Goal: Use online tool/utility: Utilize a website feature to perform a specific function

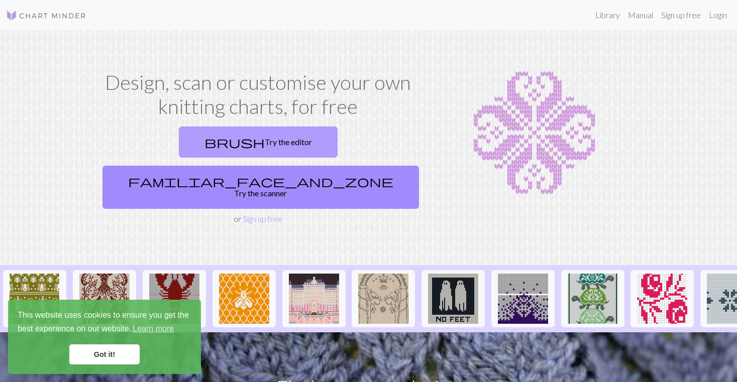
click at [192, 140] on link "brush Try the editor" at bounding box center [258, 142] width 159 height 31
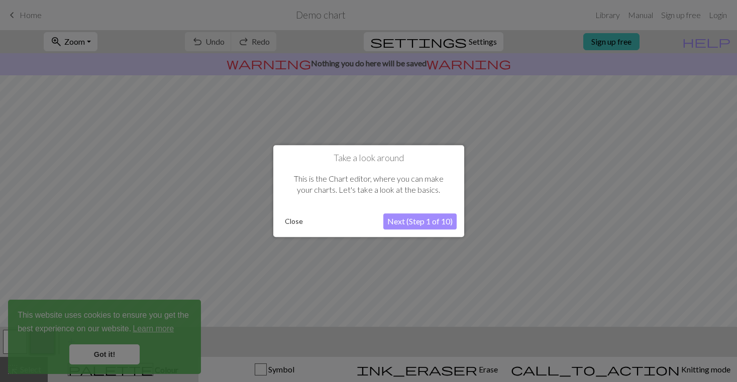
click at [400, 224] on button "Next (Step 1 of 10)" at bounding box center [419, 222] width 73 height 16
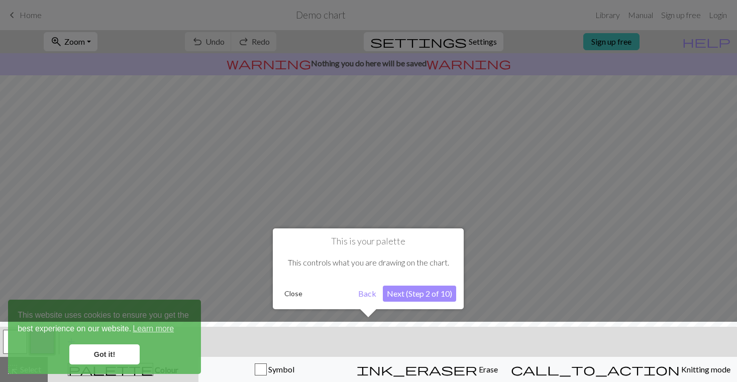
click at [396, 289] on button "Next (Step 2 of 10)" at bounding box center [419, 294] width 73 height 16
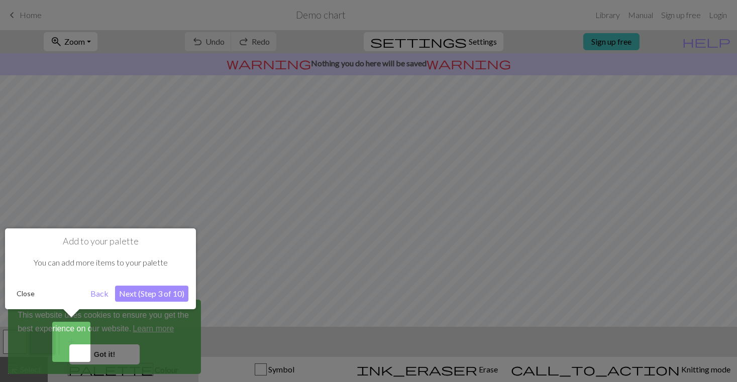
click at [123, 296] on button "Next (Step 3 of 10)" at bounding box center [151, 294] width 73 height 16
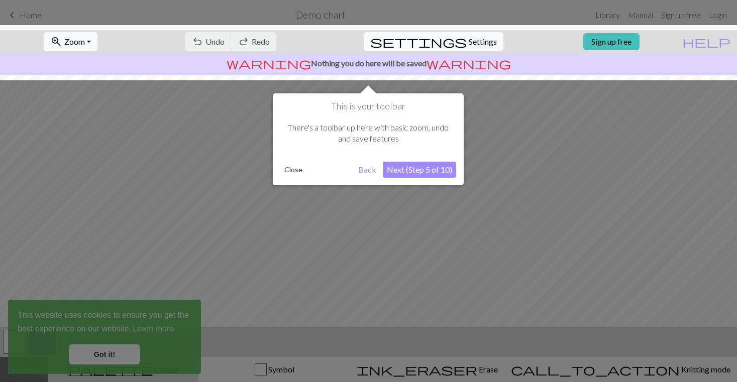
click at [405, 165] on button "Next (Step 5 of 10)" at bounding box center [419, 170] width 73 height 16
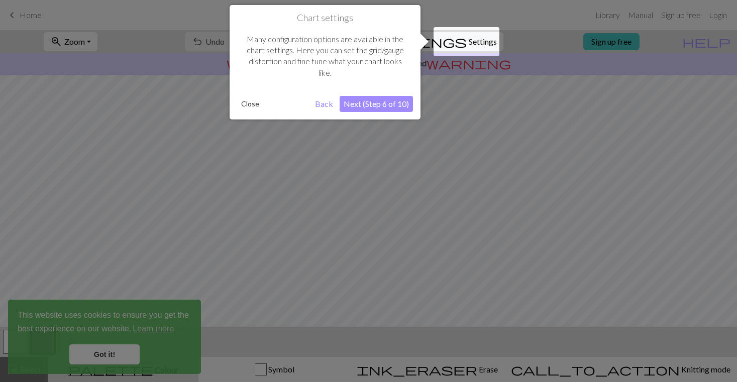
click at [369, 107] on button "Next (Step 6 of 10)" at bounding box center [376, 104] width 73 height 16
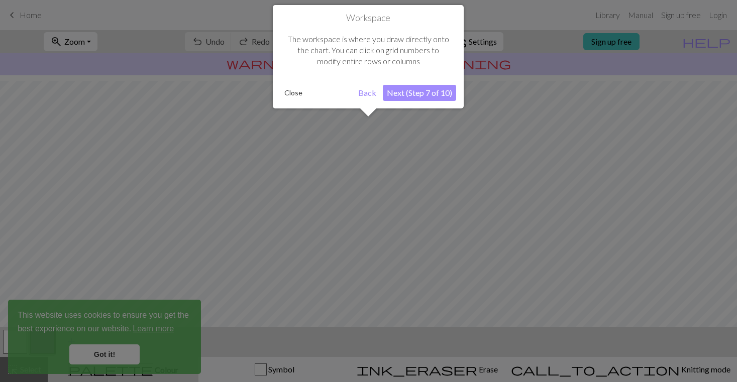
scroll to position [60, 0]
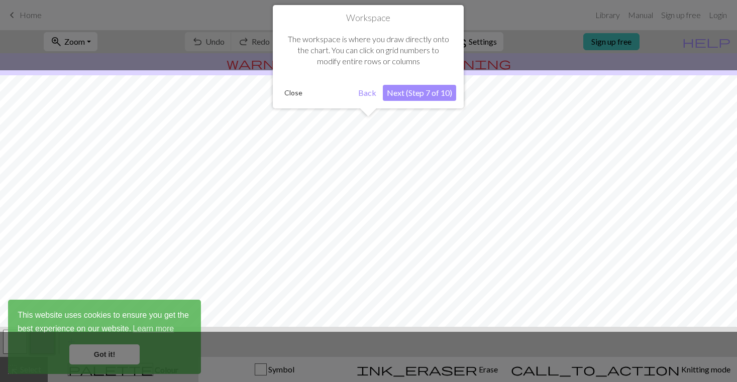
click at [407, 95] on button "Next (Step 7 of 10)" at bounding box center [419, 93] width 73 height 16
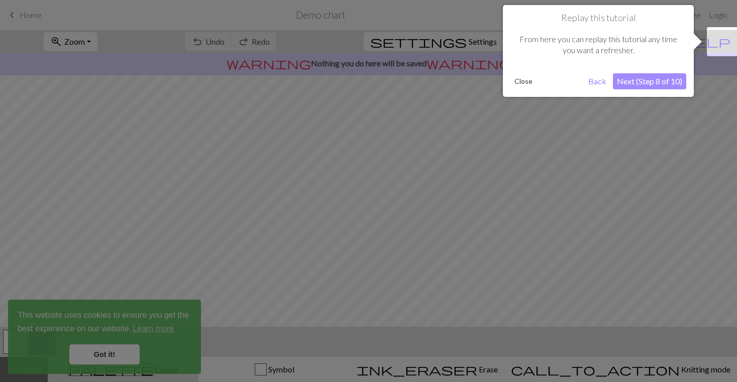
click at [524, 79] on button "Close" at bounding box center [524, 81] width 26 height 15
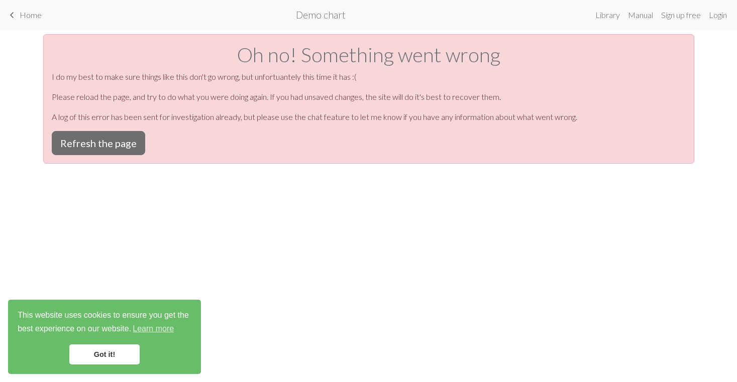
scroll to position [0, 0]
click at [83, 140] on button "Refresh the page" at bounding box center [98, 143] width 93 height 24
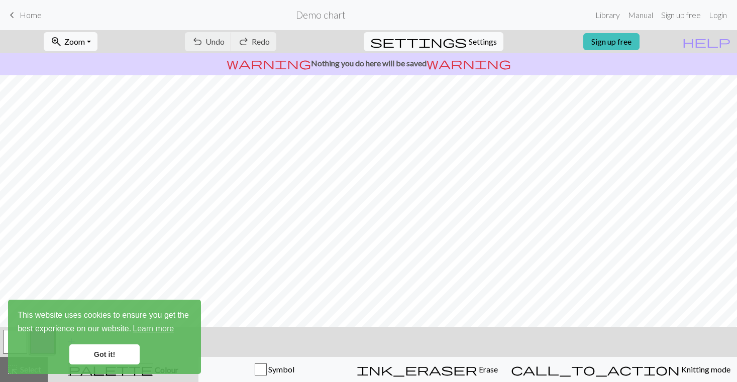
click at [113, 357] on link "Got it!" at bounding box center [104, 355] width 70 height 20
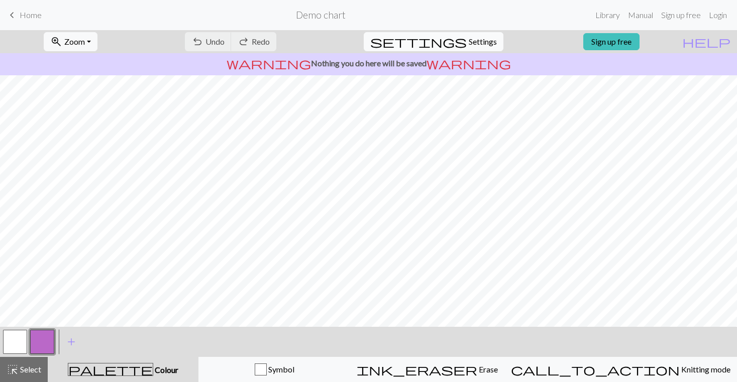
click at [474, 50] on button "settings Settings" at bounding box center [434, 41] width 140 height 19
select select "aran"
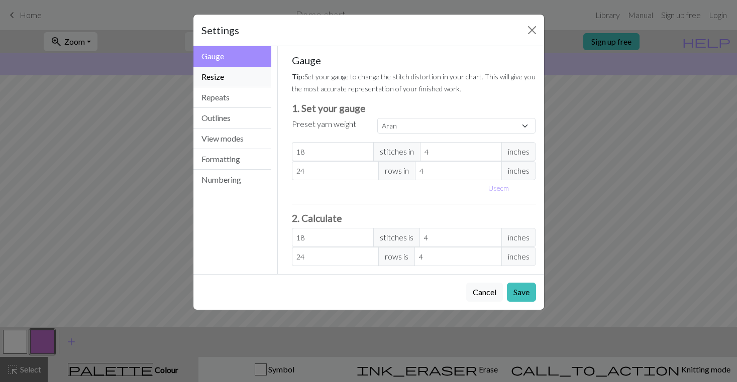
click at [237, 78] on button "Resize" at bounding box center [232, 77] width 78 height 21
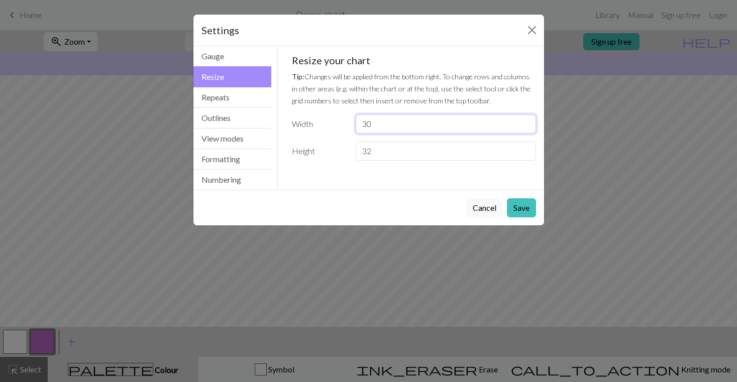
click at [389, 122] on input "30" at bounding box center [446, 124] width 180 height 19
click at [215, 57] on button "Gauge" at bounding box center [232, 56] width 78 height 21
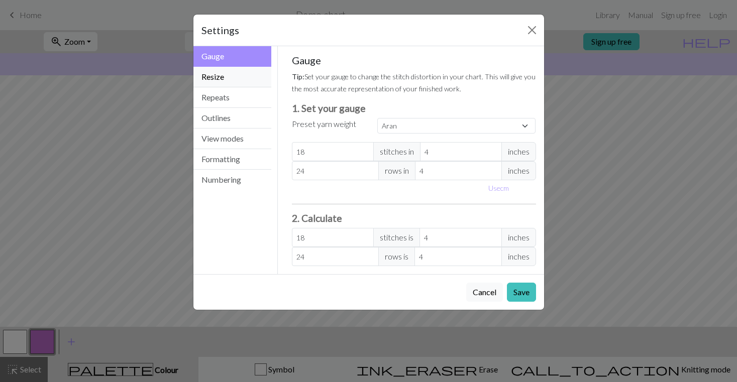
click at [235, 74] on button "Resize" at bounding box center [232, 77] width 78 height 21
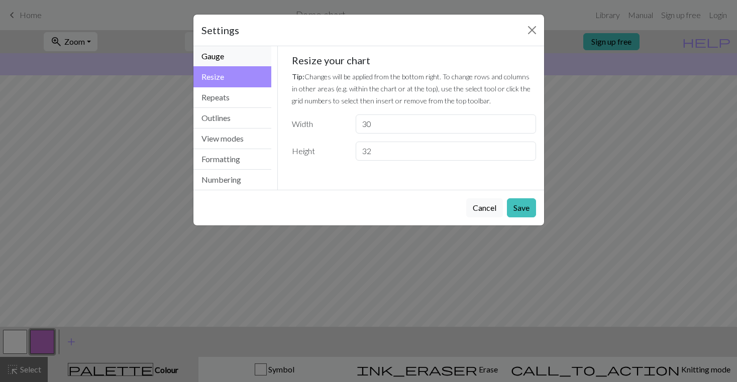
click at [230, 60] on button "Gauge" at bounding box center [232, 56] width 78 height 21
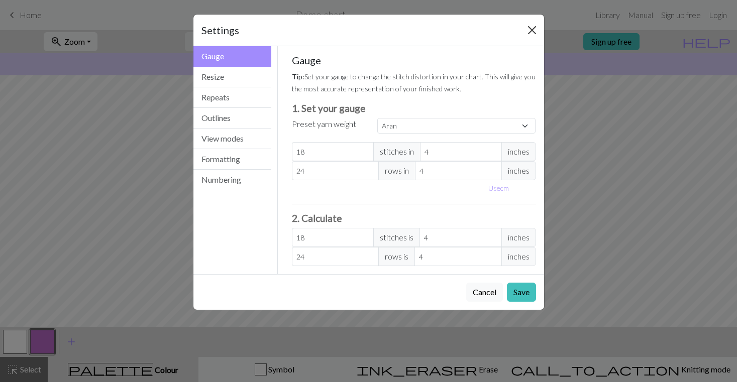
click at [533, 28] on button "Close" at bounding box center [532, 30] width 16 height 16
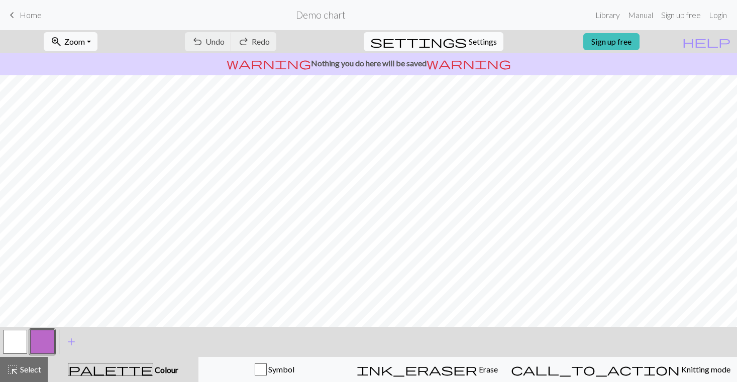
click at [444, 43] on button "settings Settings" at bounding box center [434, 41] width 140 height 19
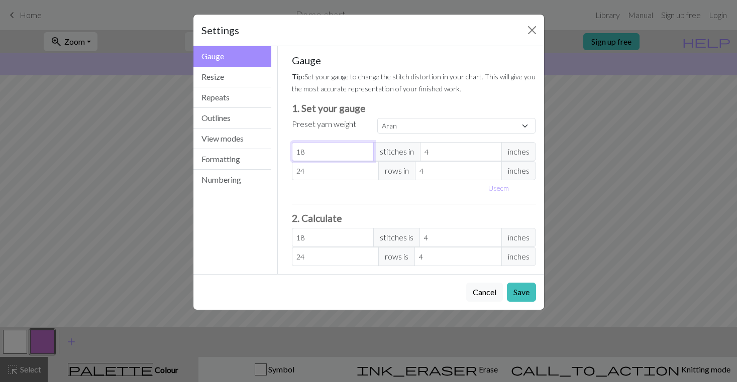
click at [328, 151] on input "18" at bounding box center [333, 151] width 82 height 19
select select "custom"
type input "1"
type input "0"
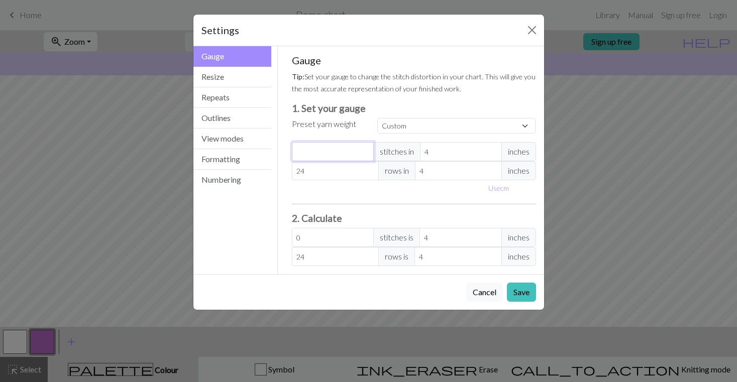
type input "2"
type input "20"
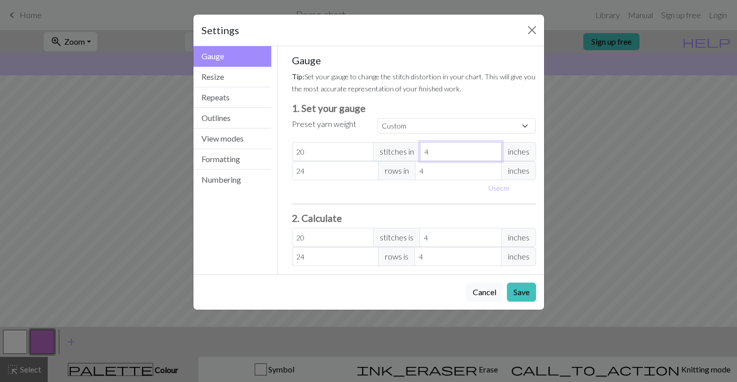
drag, startPoint x: 445, startPoint y: 157, endPoint x: 397, endPoint y: 151, distance: 47.6
click at [397, 151] on div "20 stitches in 4 inches" at bounding box center [414, 151] width 244 height 19
type input "5"
type input "16"
type input "5.5"
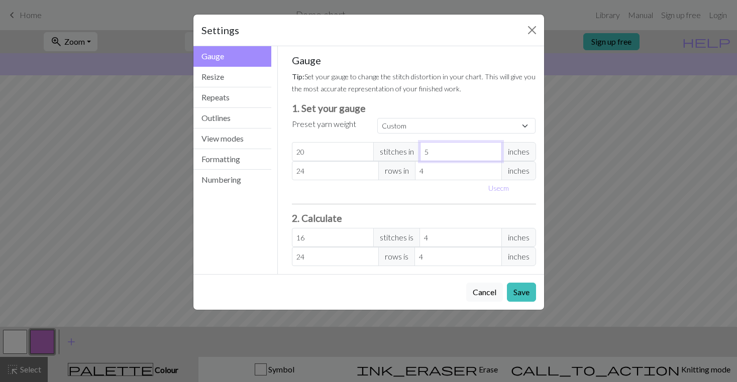
type input "14.55"
type input "5.5"
click at [314, 172] on input "24" at bounding box center [335, 170] width 87 height 19
type input "2"
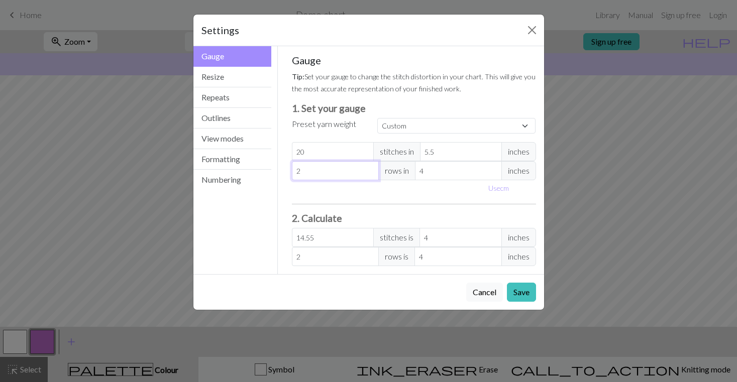
type input "0"
type input "3"
click at [446, 174] on input "4" at bounding box center [458, 170] width 87 height 19
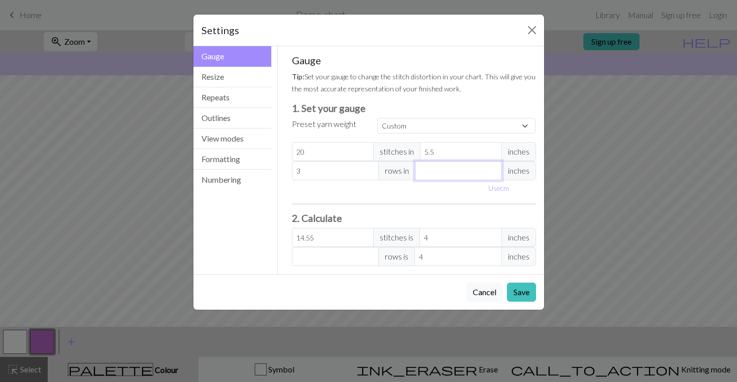
type input "0"
type input "0.9"
type input "13.33"
type input "0.94"
type input "12.77"
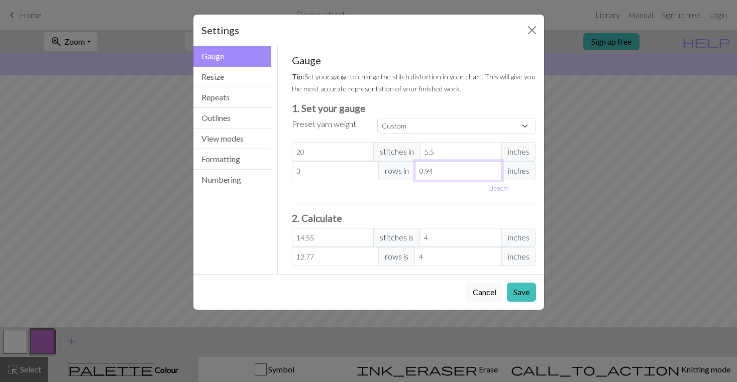
type input "0.94"
click at [449, 204] on hr at bounding box center [414, 204] width 244 height 1
click at [518, 289] on button "Save" at bounding box center [521, 292] width 29 height 19
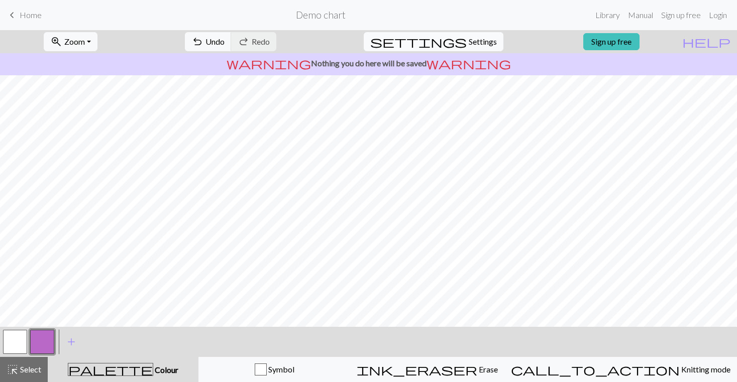
click at [469, 39] on span "Settings" at bounding box center [483, 42] width 28 height 12
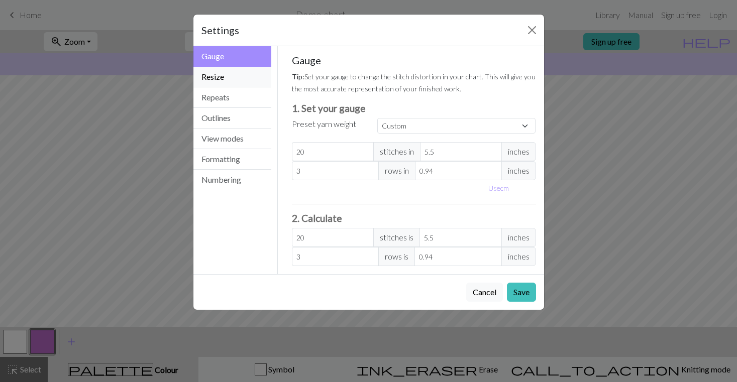
click at [223, 77] on button "Resize" at bounding box center [232, 77] width 78 height 21
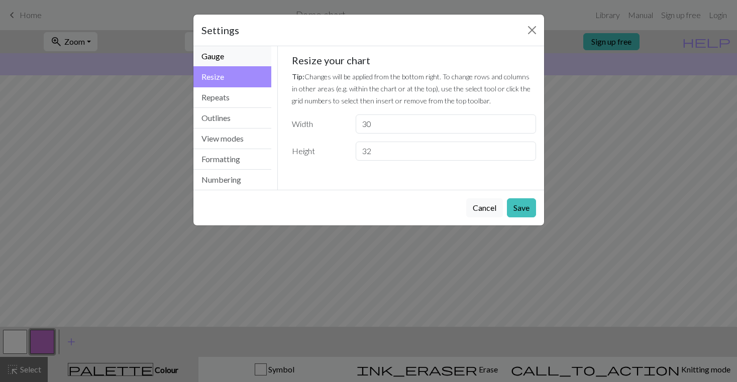
click at [228, 57] on button "Gauge" at bounding box center [232, 56] width 78 height 21
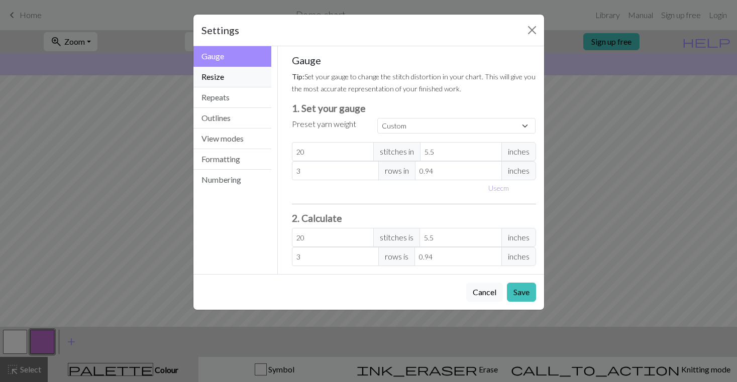
click at [217, 73] on button "Resize" at bounding box center [232, 77] width 78 height 21
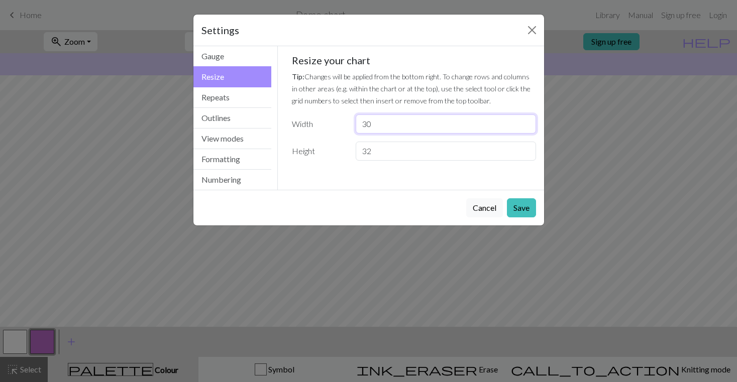
drag, startPoint x: 374, startPoint y: 126, endPoint x: 334, endPoint y: 132, distance: 40.1
click at [334, 132] on div "Width 30" at bounding box center [414, 124] width 256 height 19
drag, startPoint x: 385, startPoint y: 120, endPoint x: 342, endPoint y: 120, distance: 42.7
click at [342, 120] on div "Width 30" at bounding box center [414, 124] width 256 height 19
type input "46"
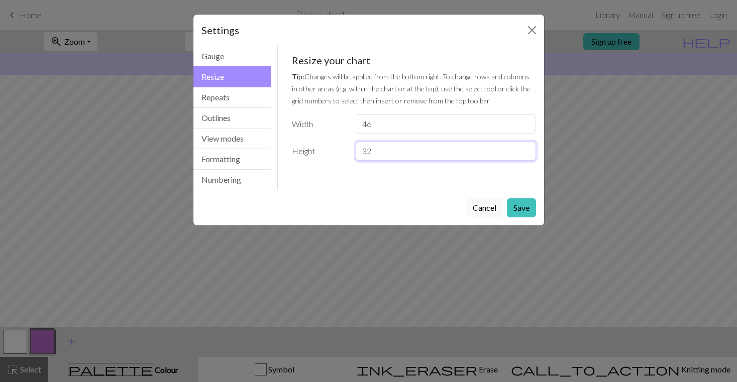
click at [385, 149] on input "32" at bounding box center [446, 151] width 180 height 19
type input "3"
click at [378, 125] on input "46" at bounding box center [446, 124] width 180 height 19
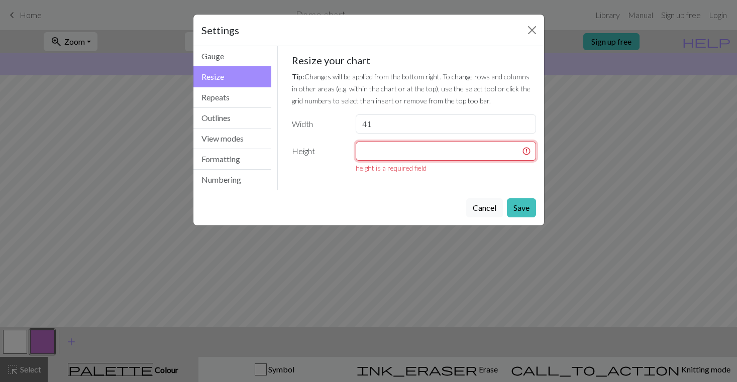
click at [362, 153] on input "number" at bounding box center [446, 151] width 180 height 19
drag, startPoint x: 380, startPoint y: 122, endPoint x: 283, endPoint y: 120, distance: 97.0
click at [283, 120] on div "Gauge Tip: Set your gauge to change the stitch distortion in your chart. This w…" at bounding box center [414, 118] width 272 height 144
type input "22"
click at [376, 153] on input "number" at bounding box center [446, 151] width 180 height 19
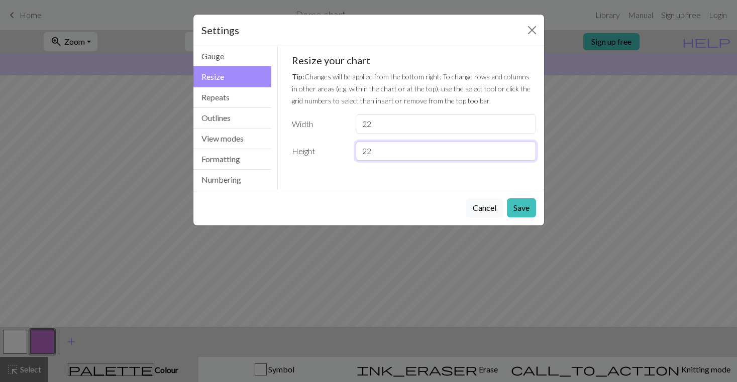
type input "22"
drag, startPoint x: 382, startPoint y: 124, endPoint x: 300, endPoint y: 124, distance: 81.4
click at [300, 124] on div "Width 22" at bounding box center [414, 124] width 256 height 19
type input "3"
click at [318, 205] on div "Cancel Save" at bounding box center [368, 208] width 351 height 36
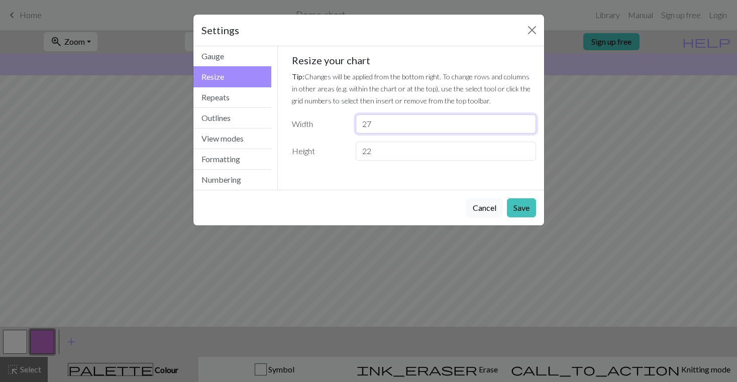
click at [367, 123] on input "27" at bounding box center [446, 124] width 180 height 19
type input "37"
click at [516, 204] on button "Save" at bounding box center [521, 207] width 29 height 19
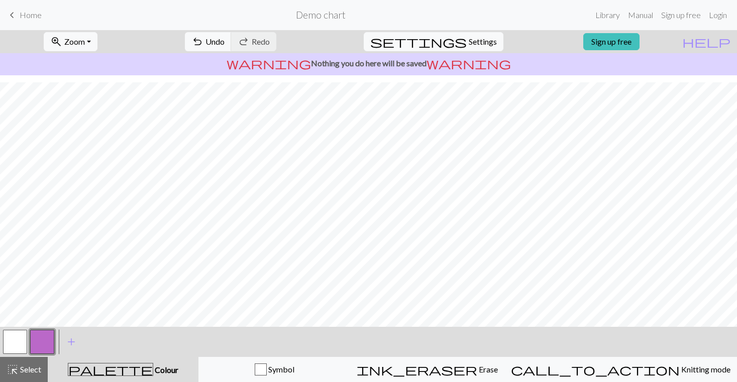
scroll to position [48, 0]
click at [18, 338] on button "button" at bounding box center [15, 342] width 24 height 24
click at [82, 38] on span "Zoom" at bounding box center [74, 42] width 21 height 10
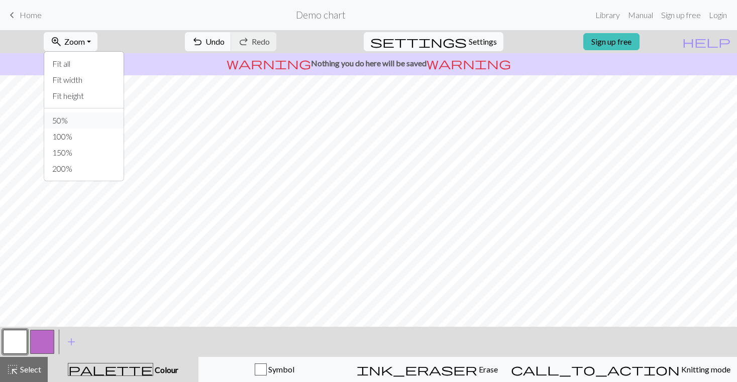
click at [87, 117] on button "50%" at bounding box center [83, 121] width 79 height 16
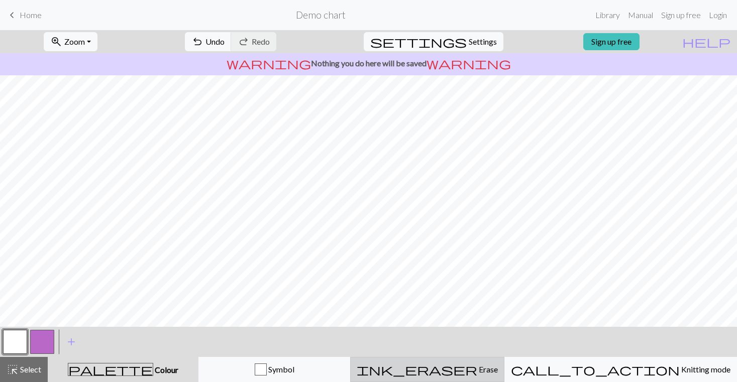
click at [471, 367] on span "ink_eraser" at bounding box center [417, 370] width 121 height 14
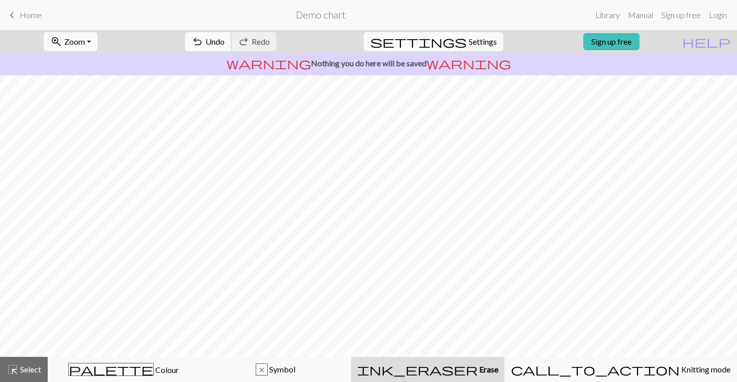
click at [232, 35] on button "undo Undo Undo" at bounding box center [208, 41] width 47 height 19
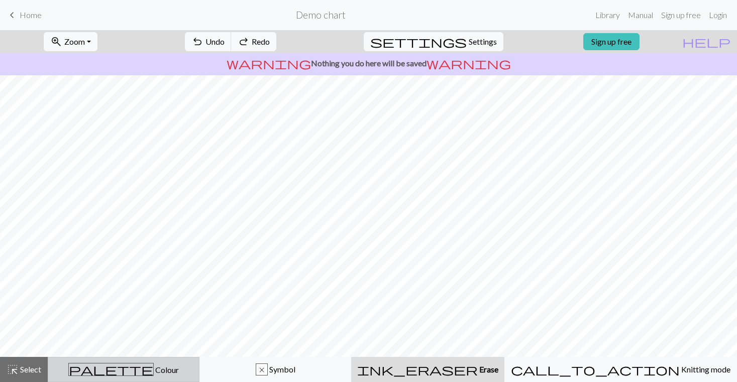
click at [127, 372] on span "palette" at bounding box center [111, 370] width 84 height 14
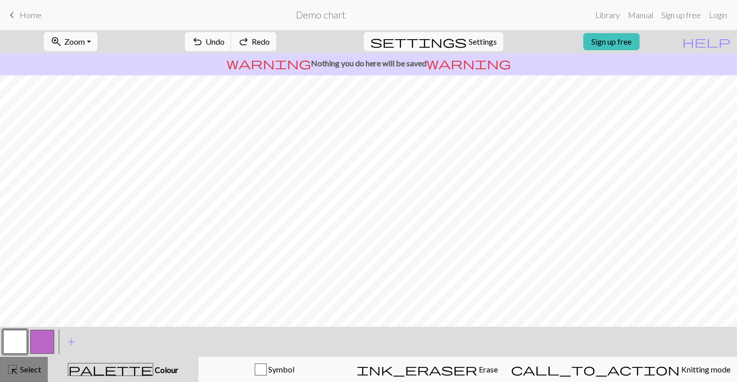
click at [43, 376] on button "highlight_alt Select Select" at bounding box center [24, 369] width 48 height 25
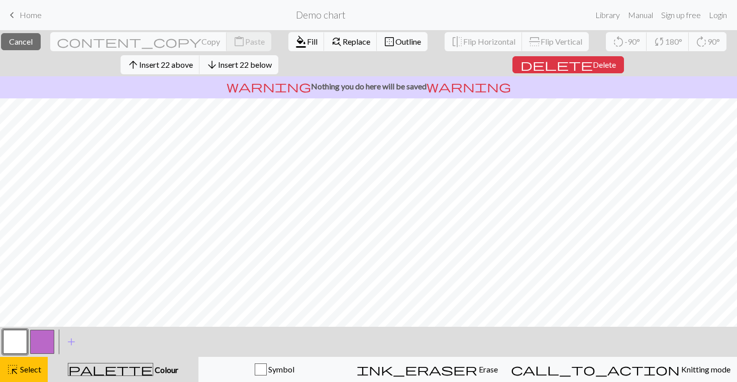
click at [20, 344] on button "button" at bounding box center [15, 342] width 24 height 24
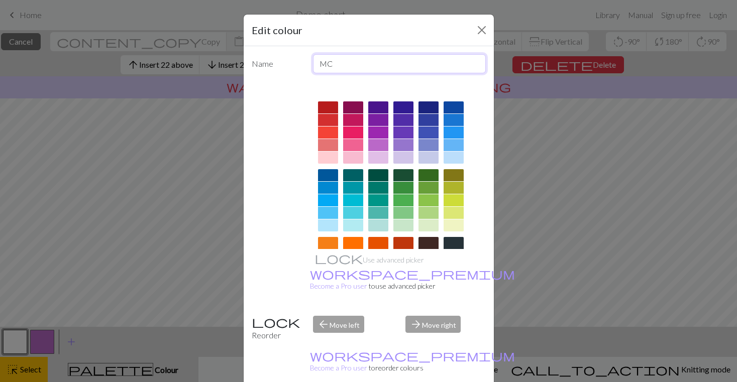
click at [335, 70] on input "MC" at bounding box center [399, 63] width 173 height 19
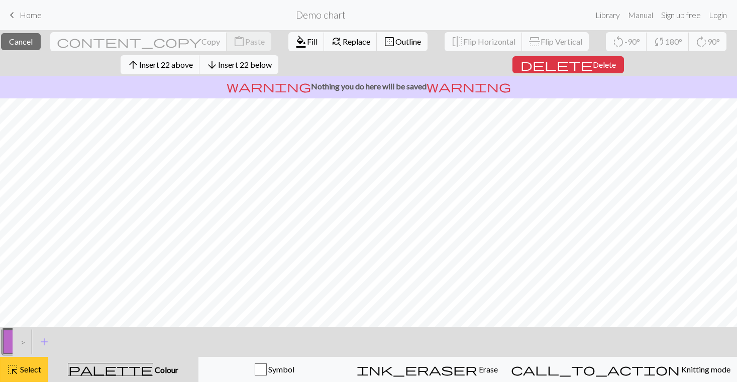
click at [13, 372] on span "highlight_alt" at bounding box center [13, 370] width 12 height 14
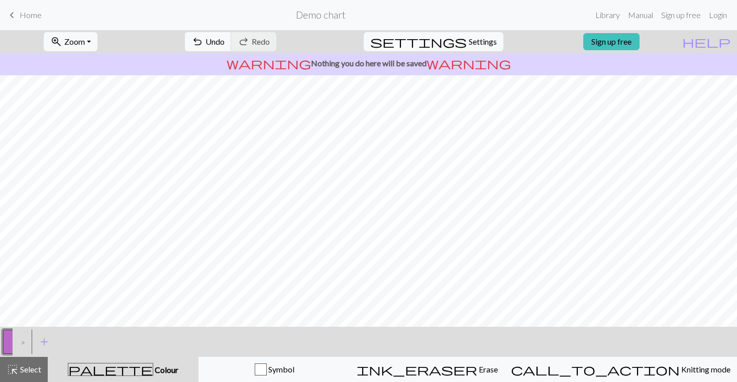
click at [26, 341] on div ">" at bounding box center [21, 342] width 16 height 27
click at [39, 340] on span "add" at bounding box center [44, 342] width 12 height 14
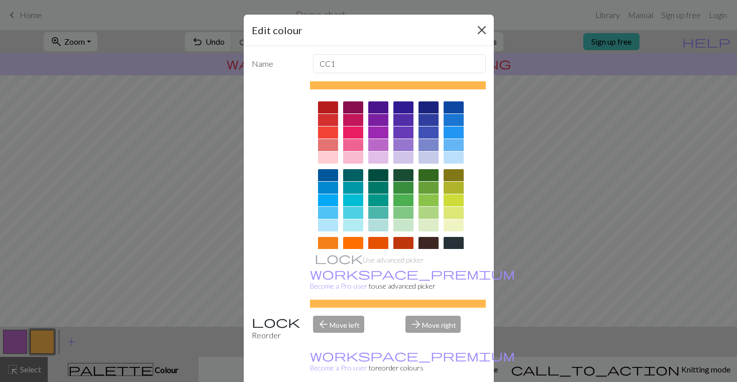
click at [481, 27] on button "Close" at bounding box center [482, 30] width 16 height 16
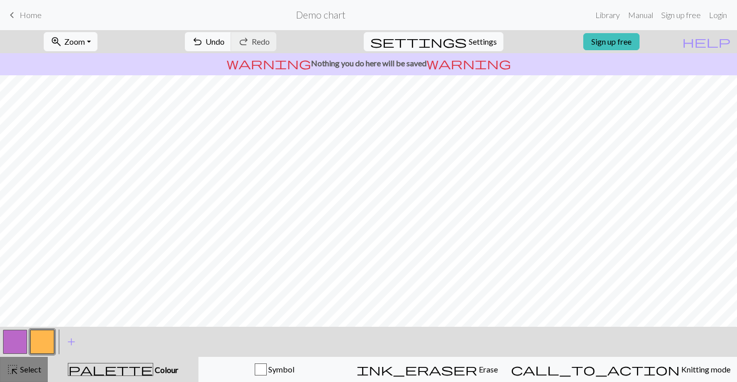
click at [30, 375] on button "highlight_alt Select Select" at bounding box center [24, 369] width 48 height 25
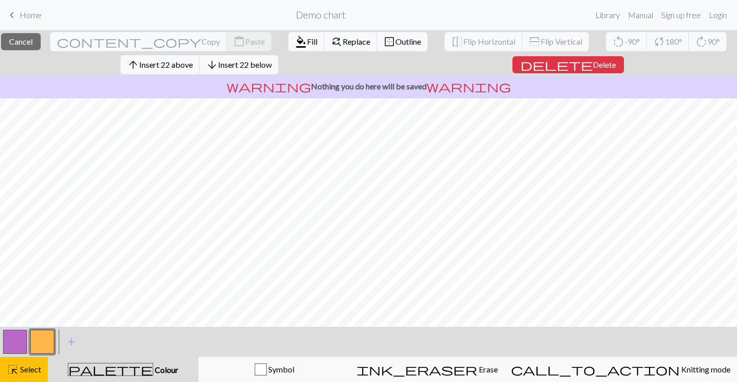
click at [537, 345] on div "close Cancel content_copy Copy content_paste Paste format_color_fill Fill find_…" at bounding box center [368, 206] width 737 height 352
click at [68, 343] on span "add" at bounding box center [71, 342] width 12 height 14
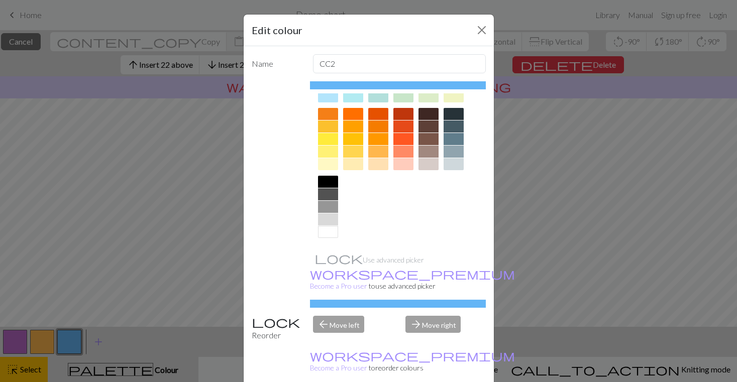
scroll to position [6, 0]
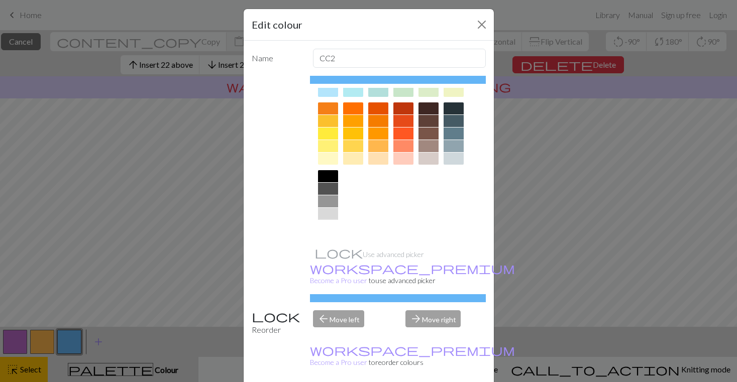
click at [331, 228] on div at bounding box center [328, 227] width 20 height 12
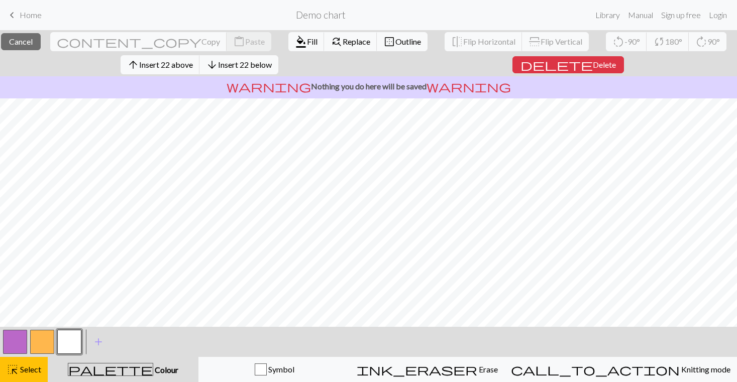
click at [69, 338] on button "button" at bounding box center [69, 342] width 24 height 24
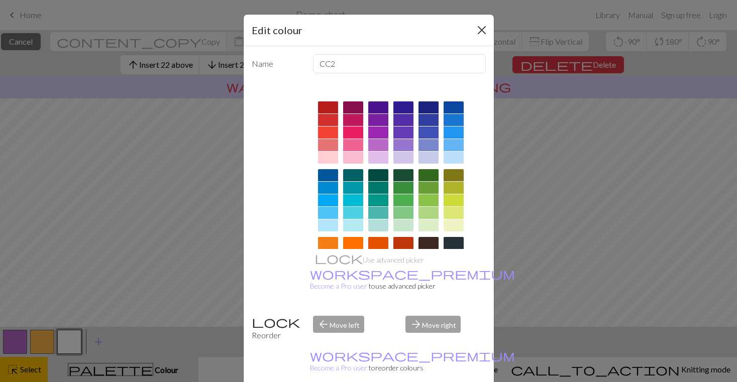
click at [481, 28] on button "Close" at bounding box center [482, 30] width 16 height 16
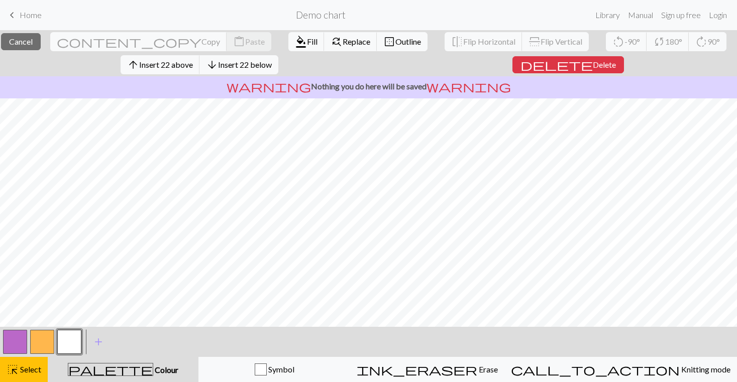
click at [78, 344] on button "button" at bounding box center [69, 342] width 24 height 24
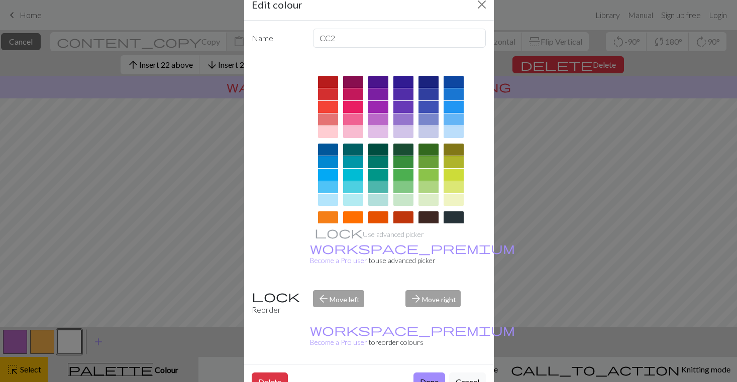
scroll to position [25, 0]
click at [429, 373] on button "Done" at bounding box center [430, 382] width 32 height 19
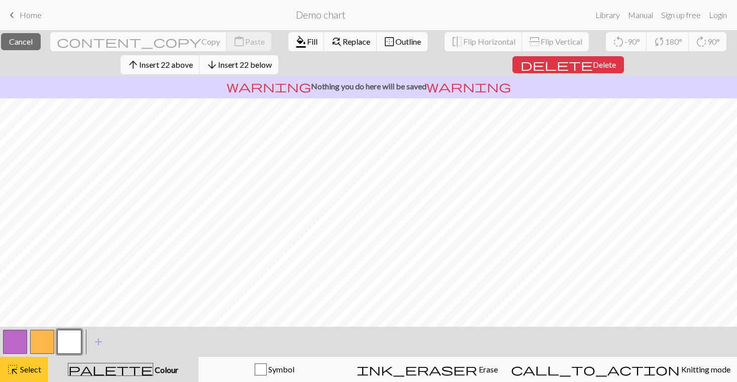
click at [22, 372] on span "Select" at bounding box center [30, 370] width 23 height 10
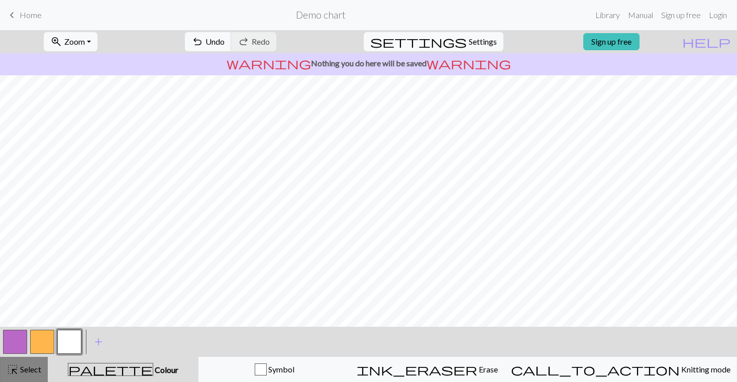
click at [10, 365] on span "highlight_alt" at bounding box center [13, 370] width 12 height 14
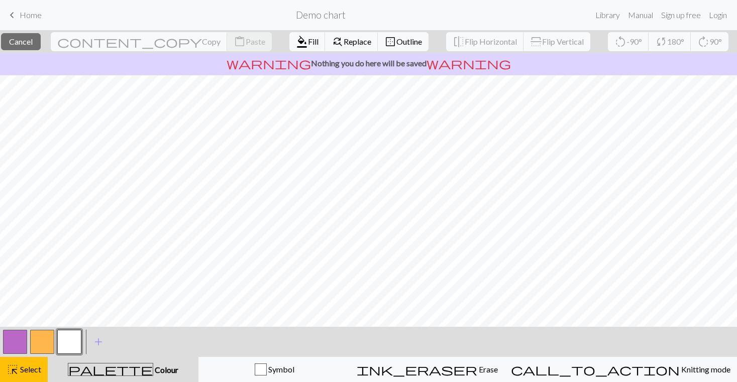
click at [65, 340] on button "button" at bounding box center [69, 342] width 24 height 24
click at [65, 340] on div "Edit colour Name CC2 Use advanced picker workspace_premium Become a Pro user to…" at bounding box center [368, 191] width 737 height 382
click at [296, 40] on span "format_color_fill" at bounding box center [302, 42] width 12 height 14
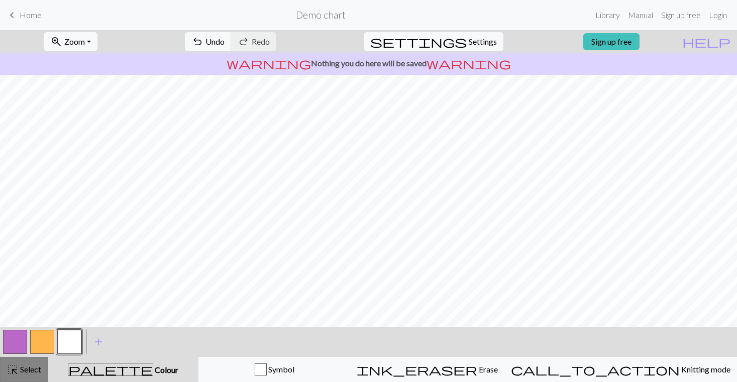
click at [35, 367] on span "Select" at bounding box center [30, 370] width 23 height 10
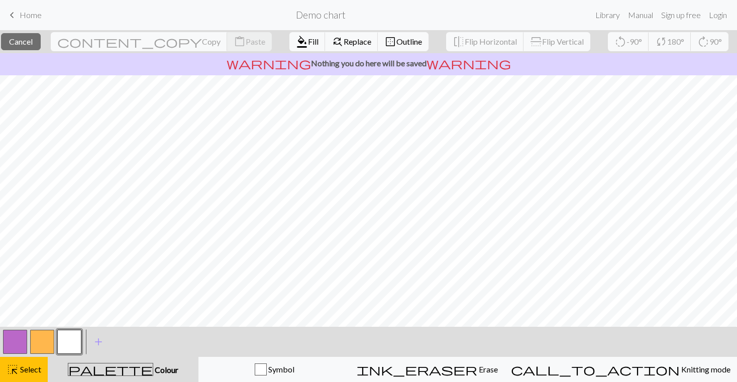
click at [575, 378] on div "close Cancel content_copy Copy content_paste Paste format_color_fill Fill find_…" at bounding box center [368, 206] width 737 height 352
click at [59, 0] on html "This website uses cookies to ensure you get the best experience on our website.…" at bounding box center [368, 191] width 737 height 382
click at [289, 33] on button "format_color_fill Fill" at bounding box center [307, 41] width 36 height 19
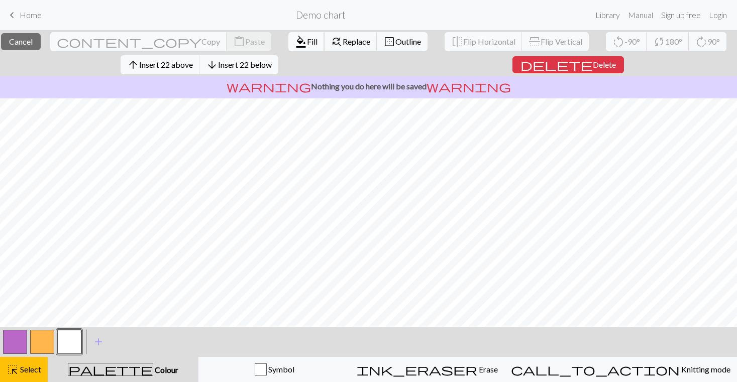
click at [307, 40] on span "Fill" at bounding box center [312, 42] width 11 height 10
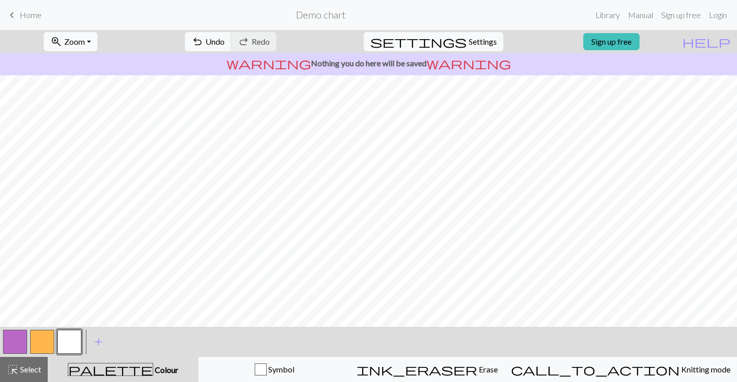
click at [85, 45] on span "Zoom" at bounding box center [74, 42] width 21 height 10
click at [153, 374] on span "Colour" at bounding box center [165, 370] width 25 height 10
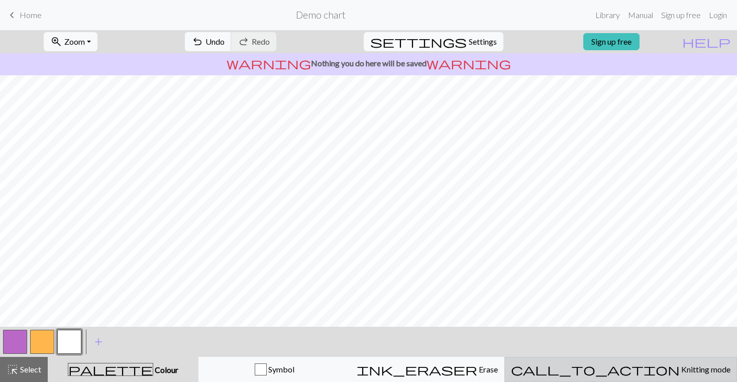
click at [680, 371] on span "Knitting mode" at bounding box center [705, 370] width 51 height 10
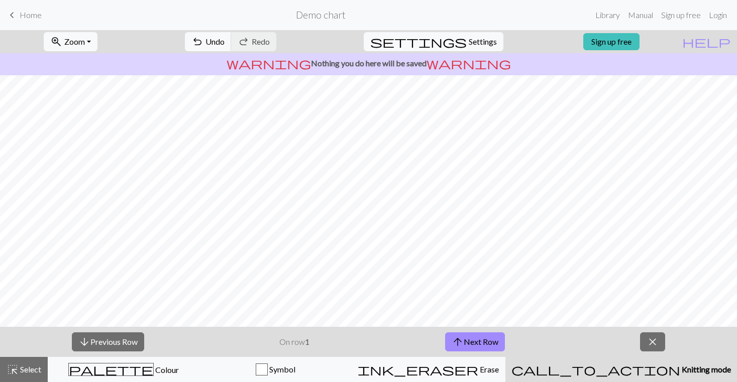
click at [680, 367] on span "Knitting mode" at bounding box center [705, 370] width 51 height 10
click at [650, 341] on span "close" at bounding box center [653, 342] width 12 height 14
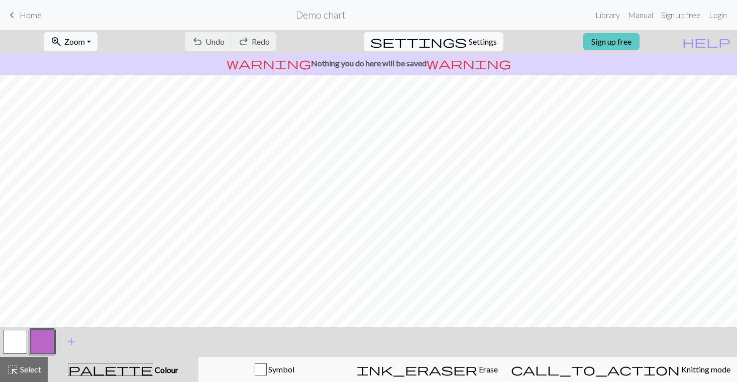
click at [640, 44] on link "Sign up free" at bounding box center [611, 41] width 56 height 17
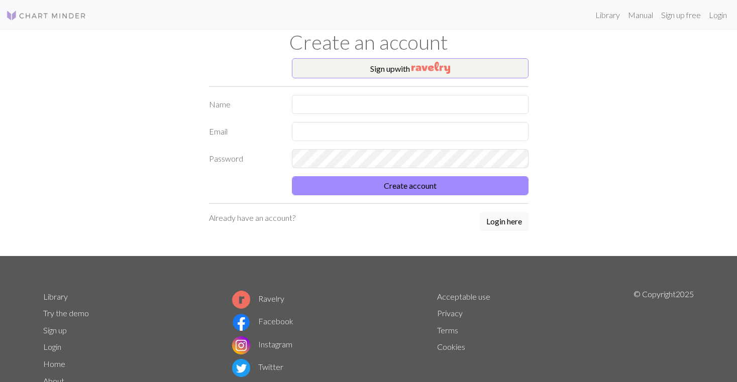
click at [337, 55] on div "Create an account" at bounding box center [368, 44] width 663 height 28
click at [348, 63] on button "Sign up with" at bounding box center [410, 68] width 237 height 20
